Goal: Communication & Community: Connect with others

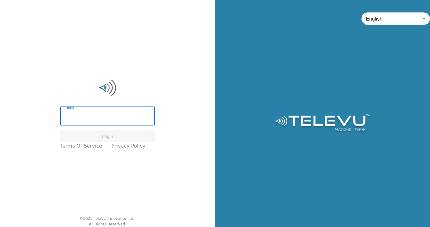
click at [83, 113] on input "Email" at bounding box center [107, 116] width 95 height 17
type input "screenvu+afghanistan2@televu.ca"
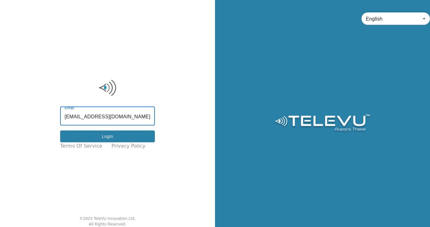
click at [118, 137] on button "Login" at bounding box center [107, 137] width 95 height 12
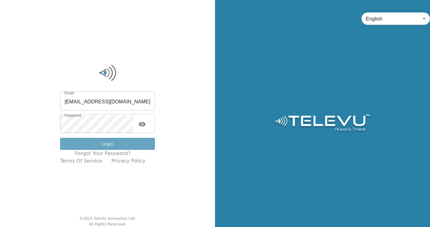
click at [110, 146] on button "Login" at bounding box center [107, 144] width 95 height 12
click at [106, 142] on button "Login" at bounding box center [107, 144] width 95 height 12
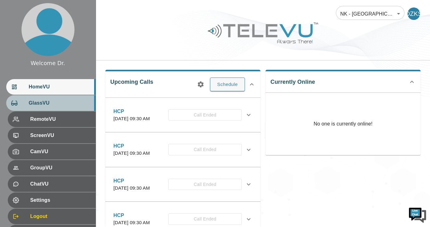
click at [41, 103] on span "GlassVU" at bounding box center [60, 102] width 62 height 7
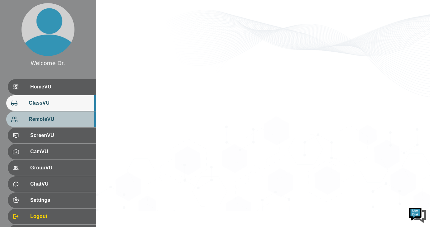
click at [41, 123] on div "RemoteVU" at bounding box center [50, 120] width 89 height 16
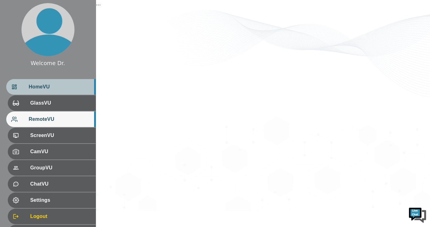
click at [47, 88] on span "HomeVU" at bounding box center [60, 86] width 62 height 7
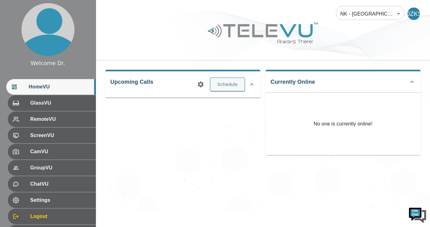
click at [232, 165] on div "NK - Jalalabad 196 ​ DZKS Upcoming Calls Schedule Currently Online No one is cu…" at bounding box center [263, 105] width 334 height 211
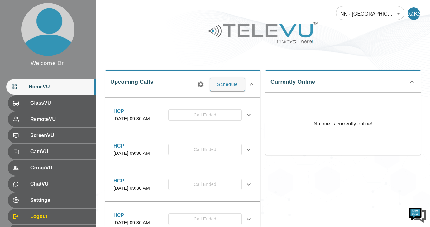
drag, startPoint x: 358, startPoint y: 141, endPoint x: 357, endPoint y: 132, distance: 9.7
click at [357, 135] on p "No one is currently online!" at bounding box center [342, 124] width 59 height 62
click at [305, 57] on div "NK - Jalalabad 196 ​ DZKS" at bounding box center [263, 30] width 334 height 60
click at [309, 57] on div "NK - Jalalabad 196 ​ DZKS" at bounding box center [263, 30] width 334 height 60
click at [412, 83] on icon at bounding box center [411, 81] width 7 height 7
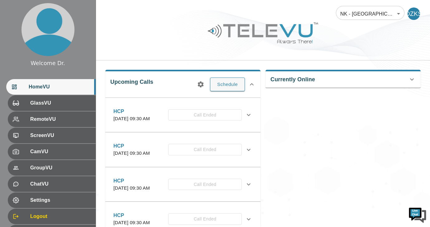
click at [412, 83] on icon at bounding box center [411, 79] width 7 height 7
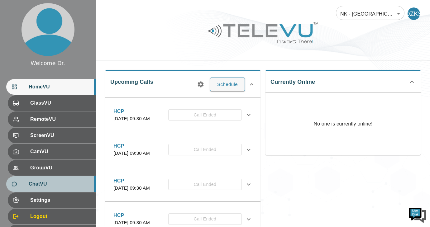
click at [60, 179] on div "ChatVU" at bounding box center [50, 184] width 89 height 16
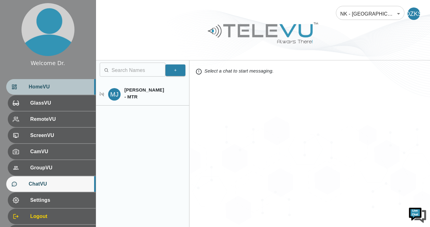
click at [55, 84] on span "HomeVU" at bounding box center [60, 86] width 62 height 7
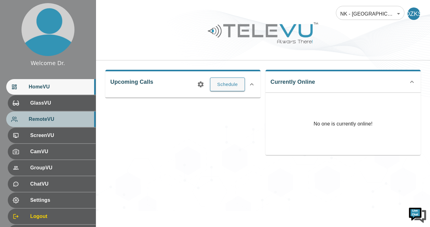
click at [42, 120] on span "RemoteVU" at bounding box center [60, 119] width 62 height 7
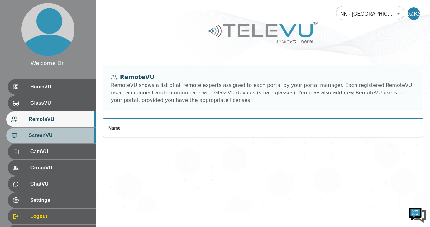
click at [40, 133] on span "ScreenVU" at bounding box center [60, 135] width 62 height 7
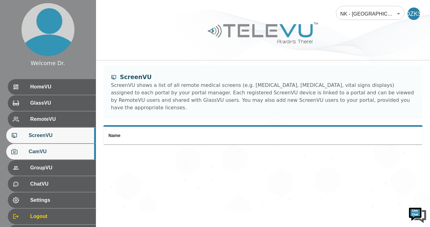
click at [40, 152] on span "CamVU" at bounding box center [60, 151] width 62 height 7
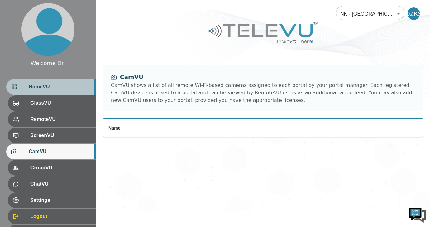
click at [39, 90] on span "HomeVU" at bounding box center [60, 86] width 62 height 7
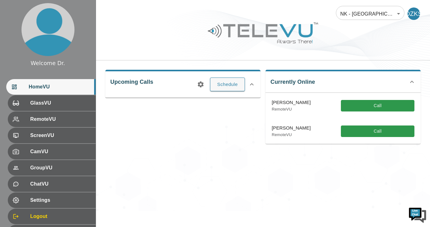
click at [412, 83] on icon at bounding box center [411, 81] width 7 height 7
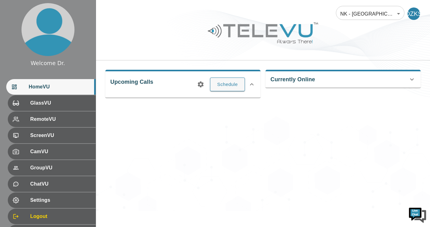
click at [412, 83] on icon at bounding box center [411, 79] width 7 height 7
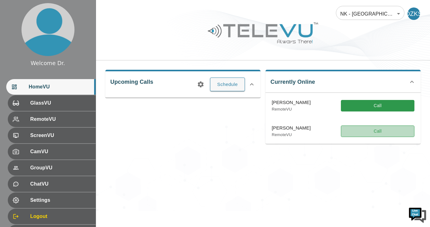
click at [373, 133] on button "Call" at bounding box center [378, 132] width 74 height 12
click at [252, 84] on icon at bounding box center [252, 84] width 4 height 2
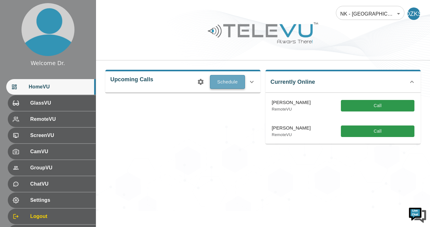
click at [233, 83] on button "Schedule" at bounding box center [227, 82] width 35 height 14
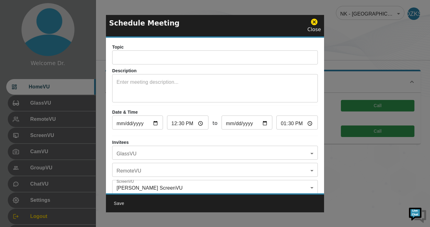
click at [317, 21] on icon at bounding box center [314, 22] width 7 height 7
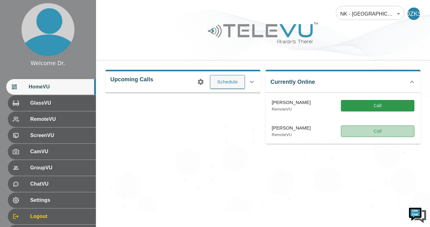
click at [357, 131] on button "Call" at bounding box center [378, 132] width 74 height 12
click at [364, 132] on button "Call" at bounding box center [378, 132] width 74 height 12
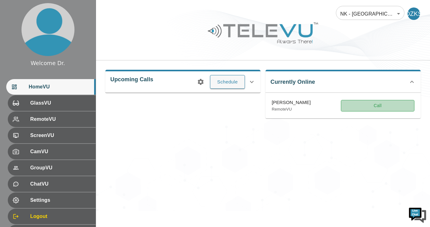
click at [366, 104] on button "Call" at bounding box center [378, 106] width 74 height 12
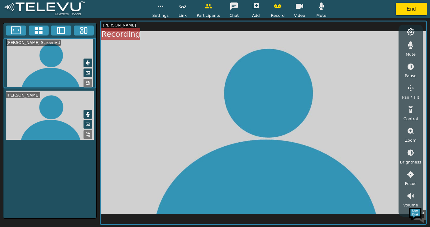
click at [207, 12] on span "Participants" at bounding box center [208, 15] width 23 height 6
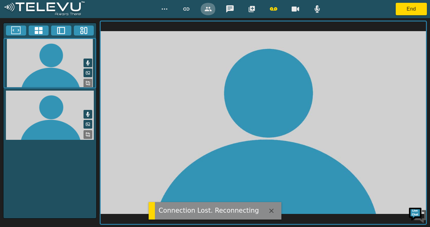
click at [208, 9] on icon "button" at bounding box center [207, 8] width 7 height 7
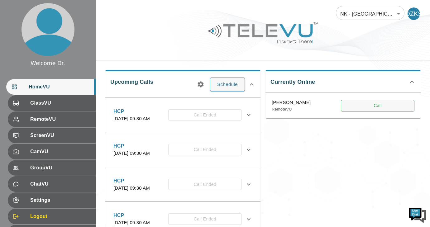
click at [352, 108] on button "Call" at bounding box center [378, 106] width 74 height 12
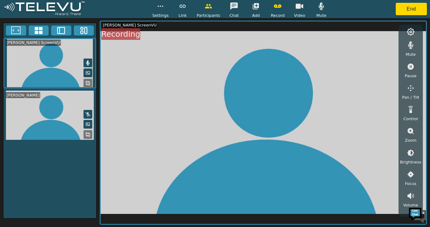
click at [88, 112] on icon at bounding box center [87, 114] width 5 height 5
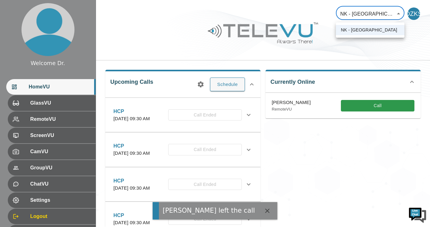
click at [401, 17] on body "[PERSON_NAME] left the call Welcome Dr. HomeVU GlassVU RemoteVU ScreenVU CamVU …" at bounding box center [215, 118] width 430 height 237
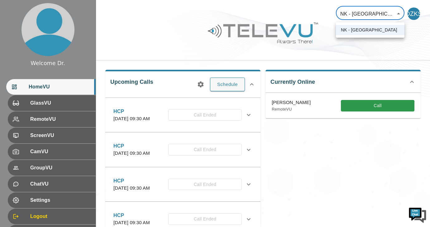
click at [374, 107] on div at bounding box center [215, 113] width 430 height 227
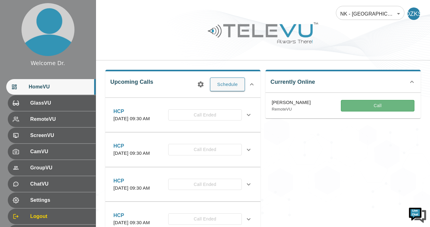
click at [374, 107] on button "Call" at bounding box center [378, 106] width 74 height 12
click at [383, 108] on button "Call" at bounding box center [378, 106] width 74 height 12
click at [367, 108] on button "Call" at bounding box center [378, 106] width 74 height 12
click at [358, 109] on button "Call" at bounding box center [378, 106] width 74 height 12
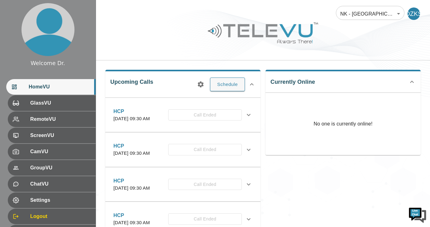
click at [397, 15] on body "Welcome Dr. HomeVU GlassVU RemoteVU ScreenVU CamVU GroupVU ChatVU Settings Logo…" at bounding box center [215, 118] width 430 height 237
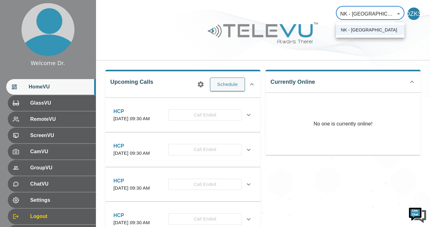
click at [361, 52] on div at bounding box center [215, 113] width 430 height 227
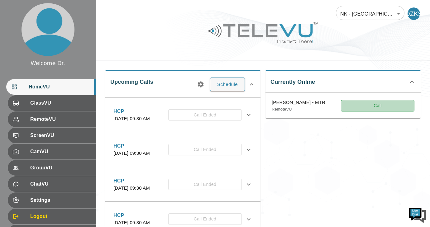
click at [358, 103] on button "Call" at bounding box center [378, 106] width 74 height 12
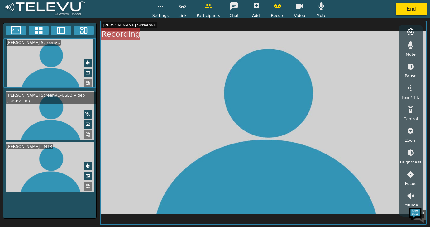
click at [66, 116] on video at bounding box center [49, 116] width 93 height 50
click at [53, 116] on video at bounding box center [49, 116] width 93 height 50
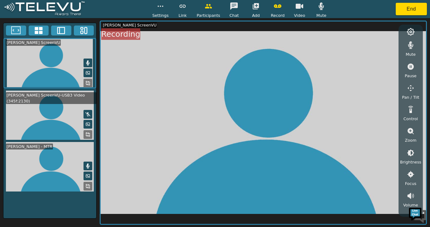
click at [60, 151] on video at bounding box center [49, 167] width 93 height 50
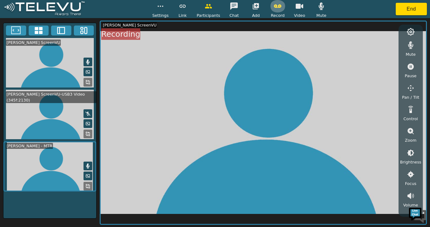
click at [276, 12] on button "button" at bounding box center [278, 6] width 16 height 12
